Goal: Find specific page/section: Find specific page/section

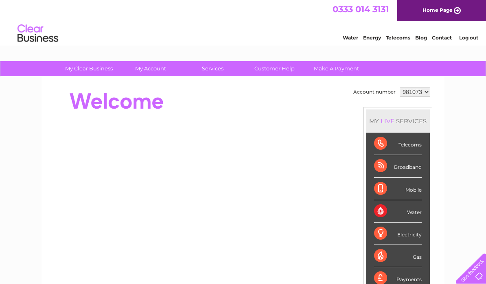
click at [403, 215] on div "Water" at bounding box center [398, 211] width 48 height 22
click at [352, 35] on link "Water" at bounding box center [350, 38] width 15 height 6
click at [350, 40] on link "Water" at bounding box center [350, 38] width 15 height 6
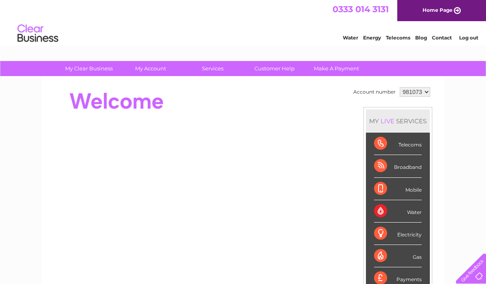
click at [384, 218] on div "Water" at bounding box center [398, 211] width 48 height 22
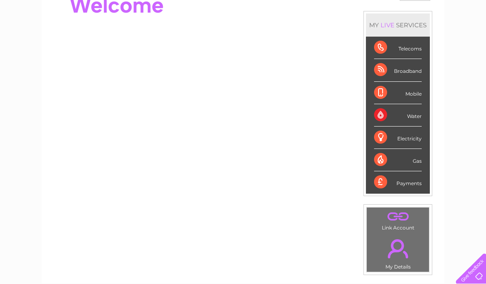
scroll to position [96, 0]
click at [409, 119] on div "Water" at bounding box center [398, 116] width 48 height 22
click at [388, 123] on div "Water" at bounding box center [398, 116] width 48 height 22
click at [383, 117] on div "Water" at bounding box center [398, 116] width 48 height 22
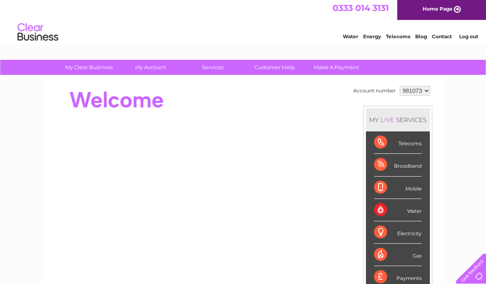
scroll to position [0, 0]
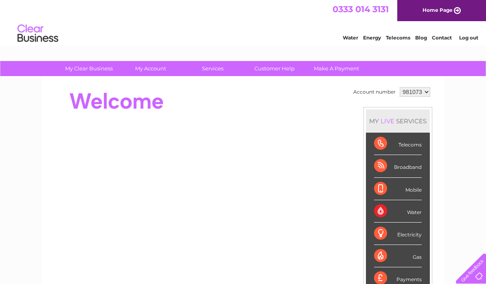
click at [422, 96] on select "981073" at bounding box center [415, 92] width 31 height 10
click at [415, 215] on div "Water" at bounding box center [398, 211] width 48 height 22
